Goal: Download file/media

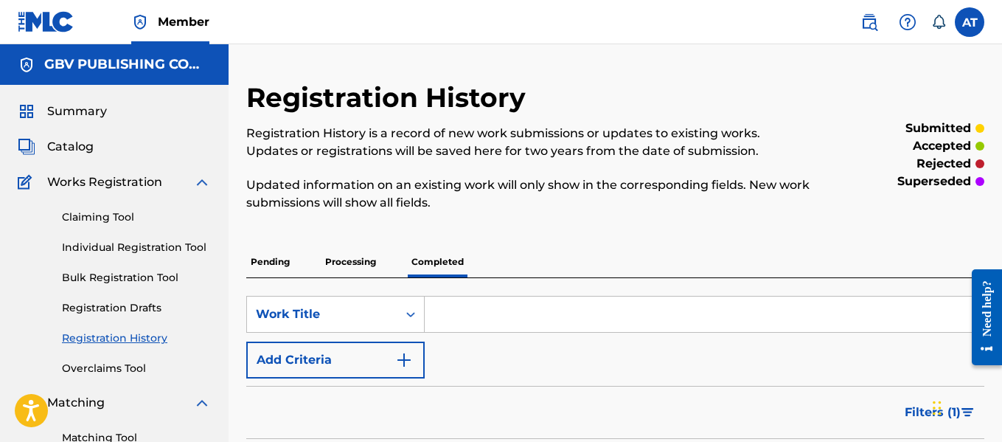
click at [111, 116] on div "Summary" at bounding box center [114, 112] width 193 height 18
click at [89, 108] on span "Summary" at bounding box center [77, 112] width 60 height 18
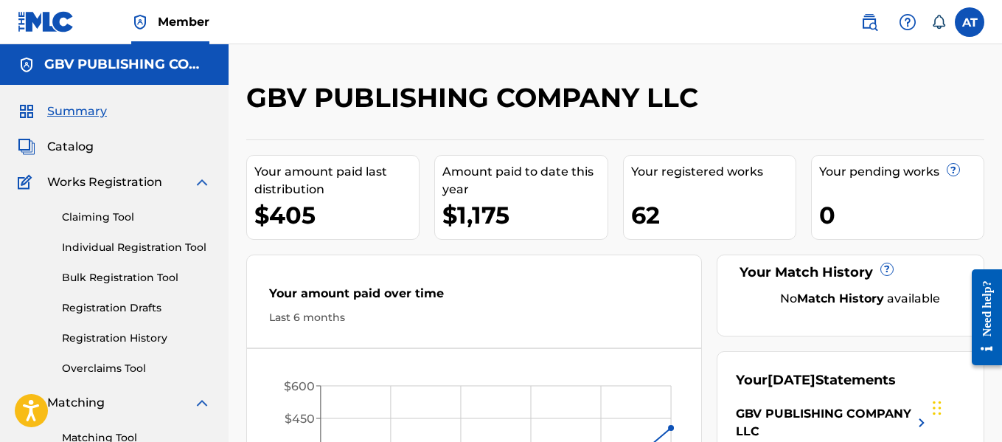
click at [71, 148] on span "Catalog" at bounding box center [70, 147] width 46 height 18
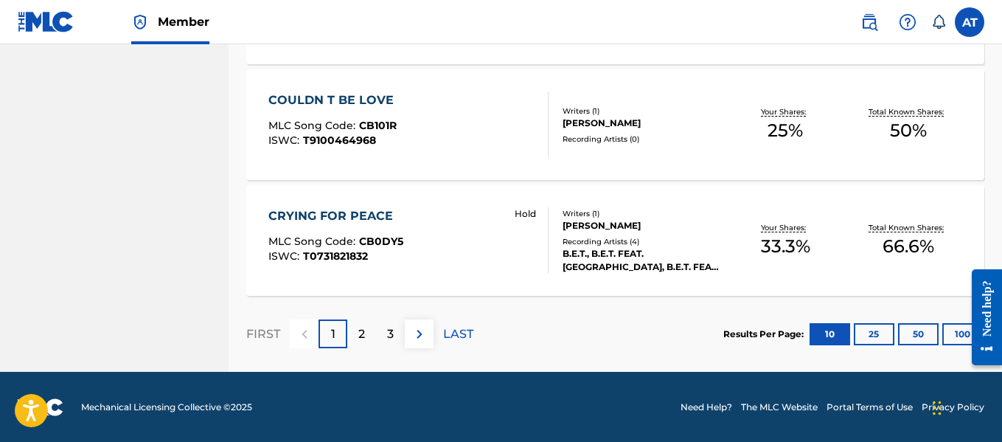
scroll to position [1246, 0]
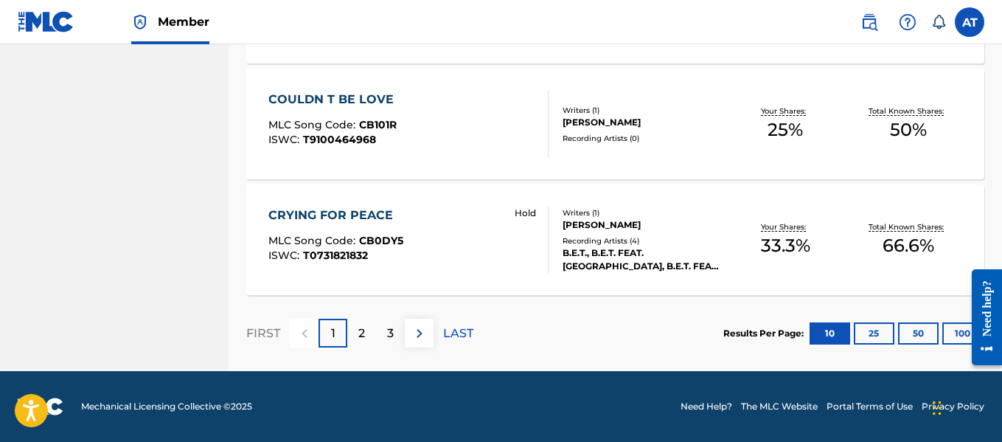
click at [369, 327] on div "2" at bounding box center [361, 333] width 29 height 29
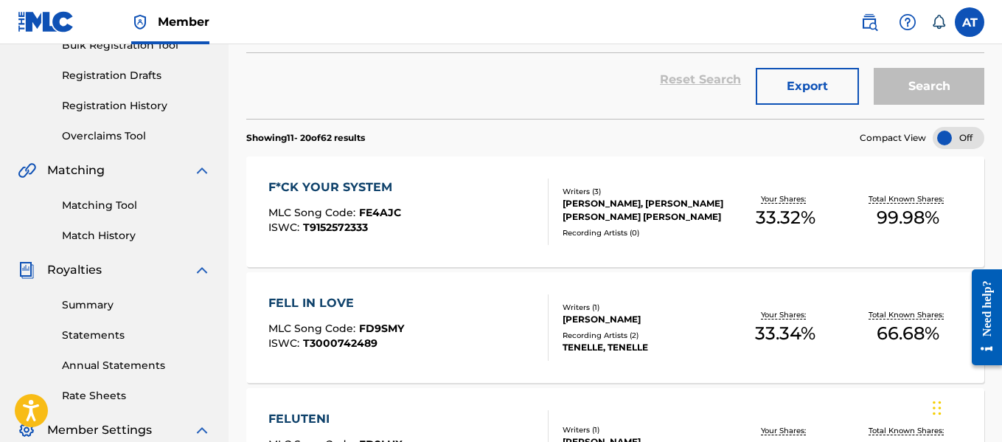
scroll to position [232, 0]
click at [777, 86] on button "Export" at bounding box center [807, 87] width 103 height 37
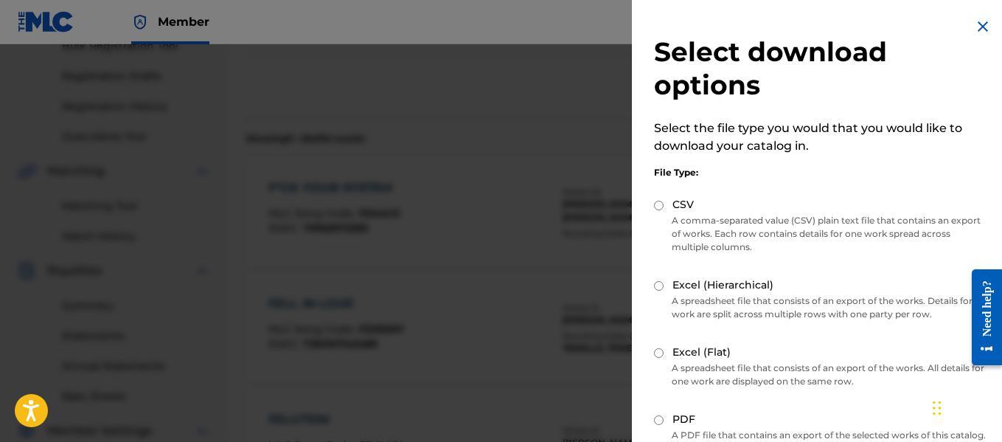
click at [662, 204] on input "CSV" at bounding box center [659, 206] width 10 height 10
radio input "true"
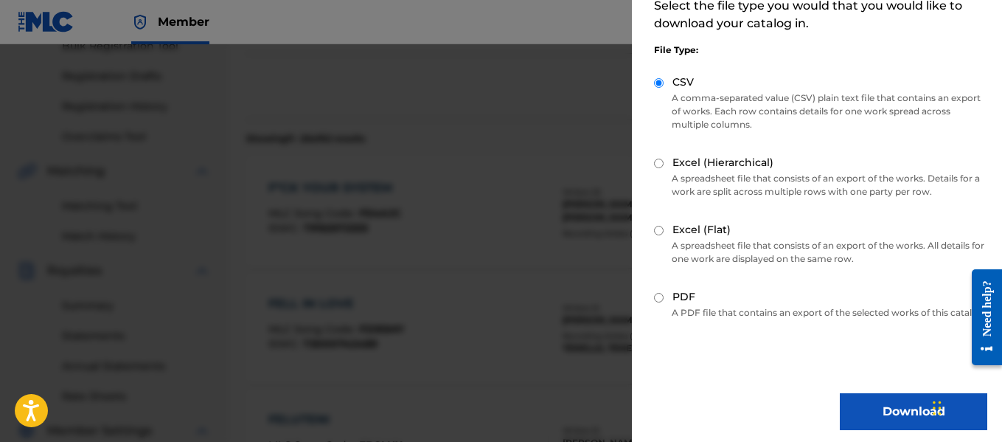
scroll to position [123, 0]
click at [664, 162] on div "Excel (Hierarchical)" at bounding box center [820, 162] width 333 height 17
click at [656, 167] on input "Excel (Hierarchical)" at bounding box center [659, 163] width 10 height 10
radio input "true"
click at [857, 420] on button "Download" at bounding box center [913, 410] width 147 height 37
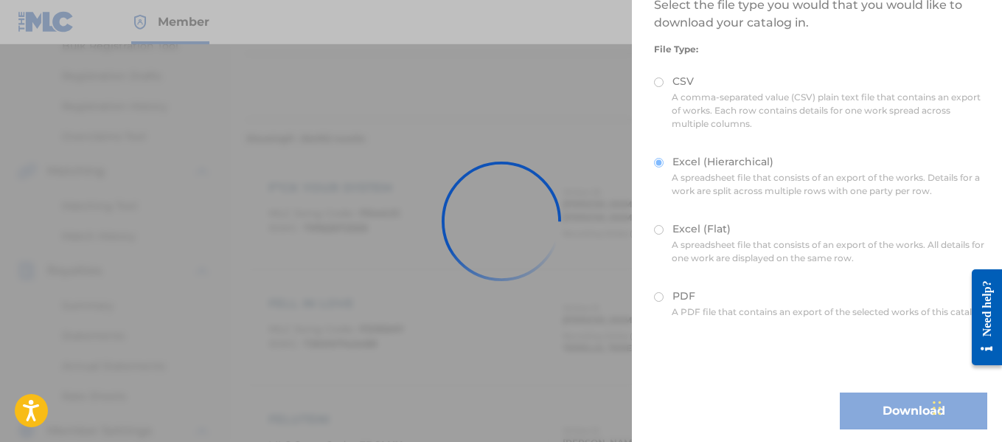
scroll to position [0, 0]
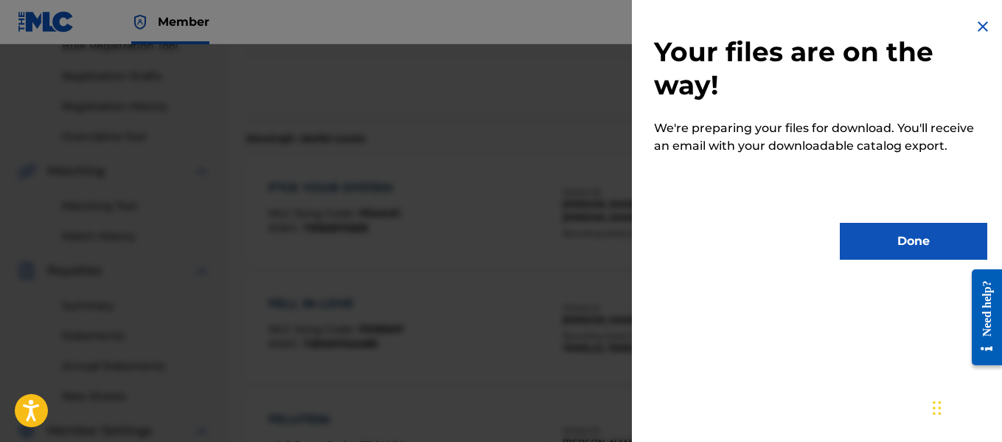
click at [883, 240] on button "Done" at bounding box center [913, 241] width 147 height 37
